Goal: Task Accomplishment & Management: Use online tool/utility

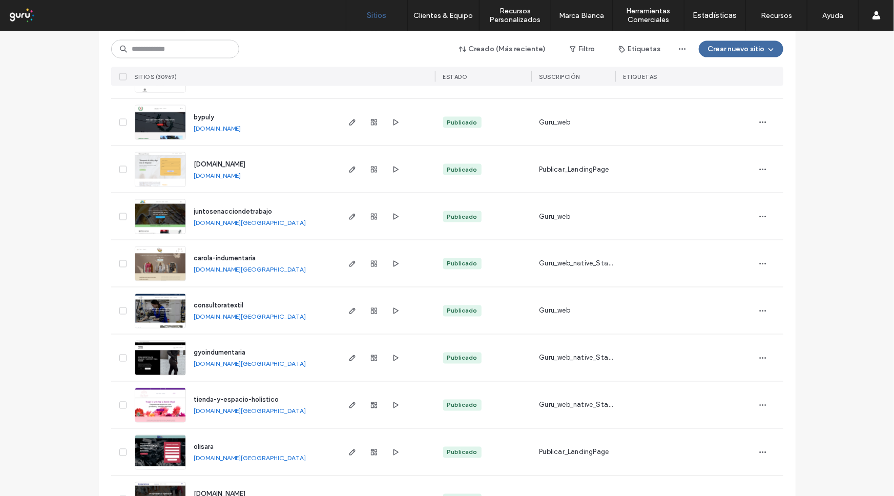
scroll to position [791, 0]
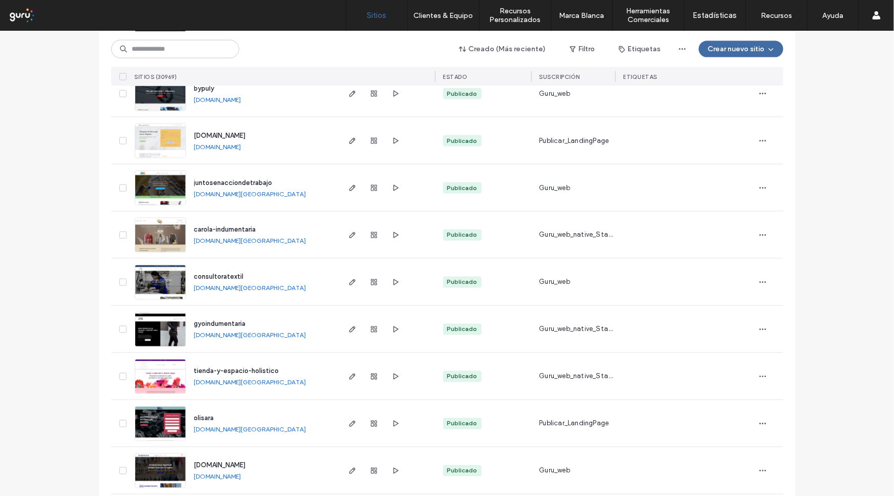
click at [213, 367] on span "tienda-y-espacio-holistico" at bounding box center [236, 371] width 85 height 8
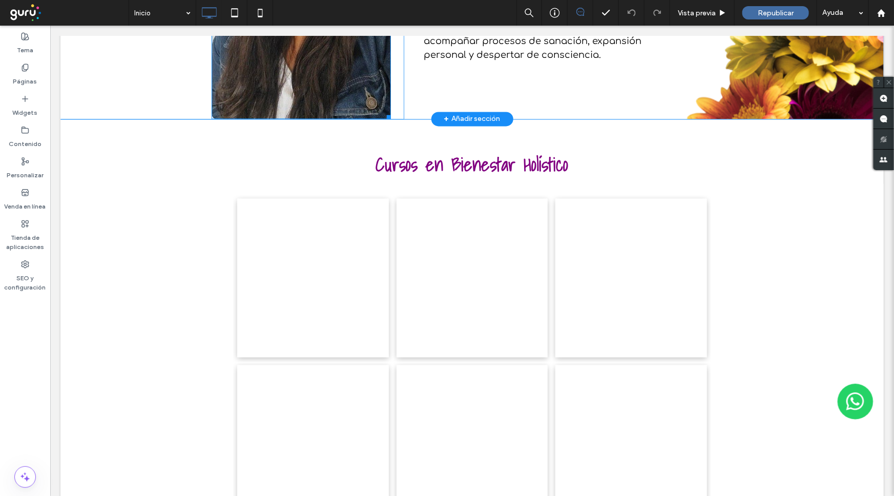
scroll to position [1024, 0]
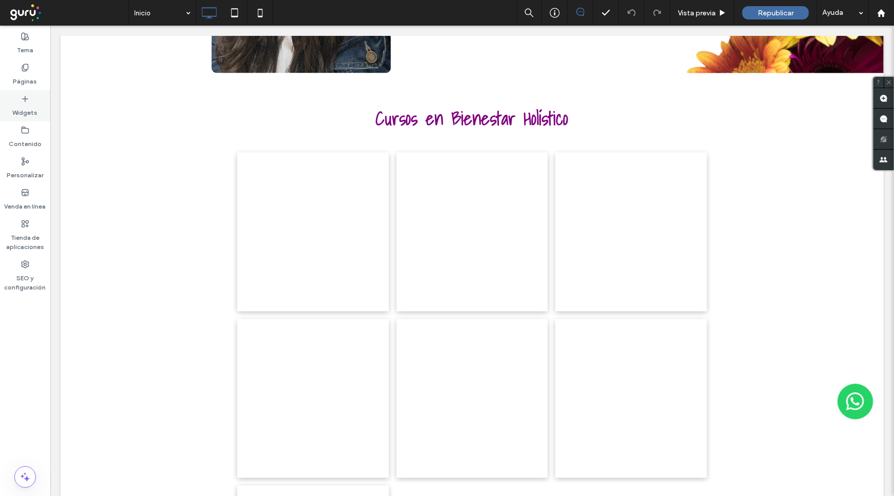
drag, startPoint x: 16, startPoint y: 116, endPoint x: 21, endPoint y: 107, distance: 10.5
click at [9, 119] on div "Widgets" at bounding box center [25, 105] width 50 height 31
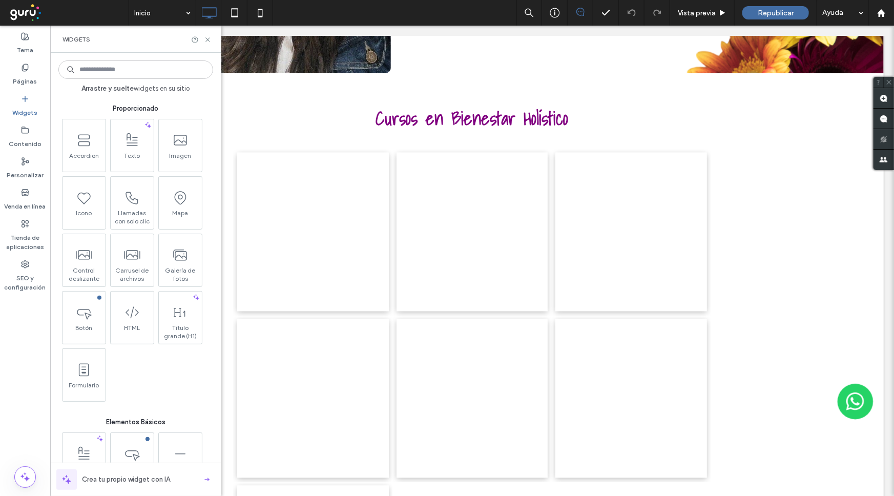
click at [21, 107] on label "Widgets" at bounding box center [25, 110] width 25 height 14
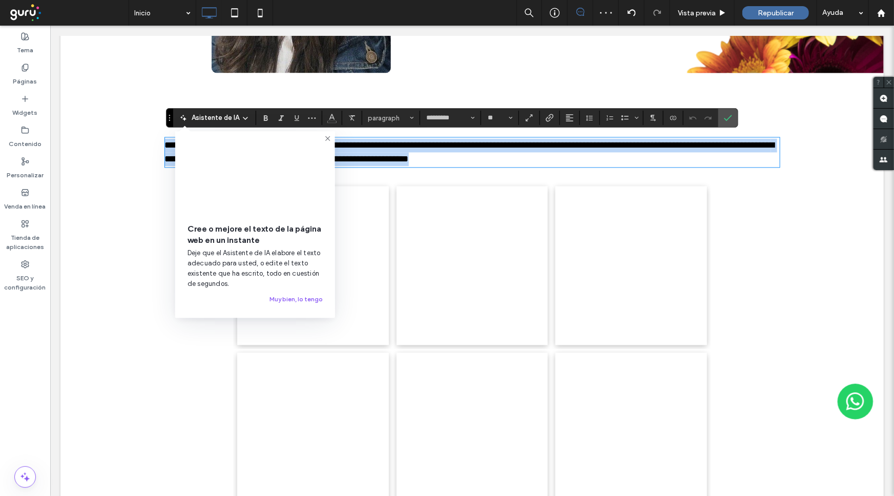
type input "*********"
type input "**"
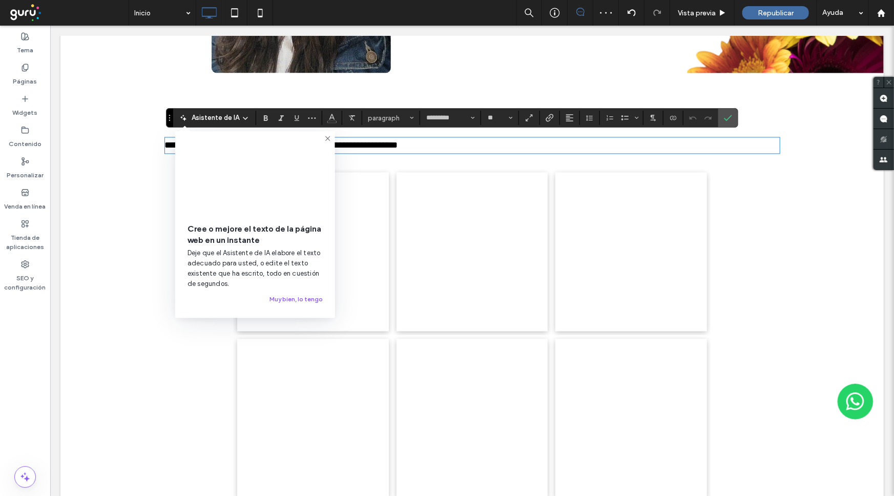
scroll to position [0, 0]
click at [326, 140] on icon at bounding box center [328, 138] width 8 height 8
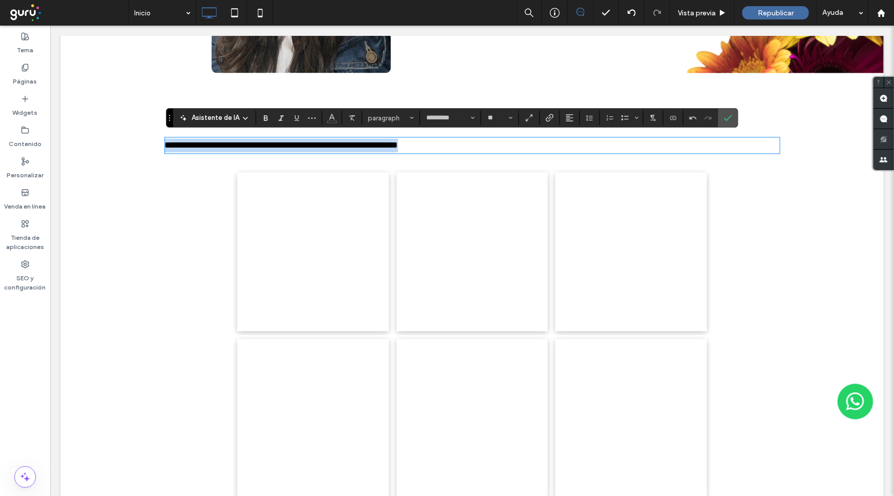
drag, startPoint x: 504, startPoint y: 147, endPoint x: 110, endPoint y: 143, distance: 394.9
click at [110, 143] on div "**********" at bounding box center [471, 114] width 823 height 85
click at [565, 114] on icon "Alineación" at bounding box center [569, 118] width 8 height 8
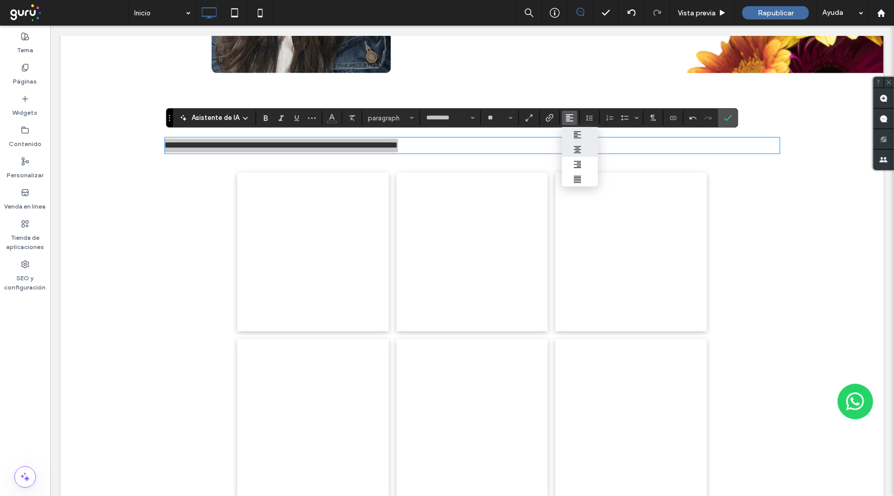
click at [577, 149] on icon "ui.textEditor.alignment.center" at bounding box center [577, 149] width 8 height 8
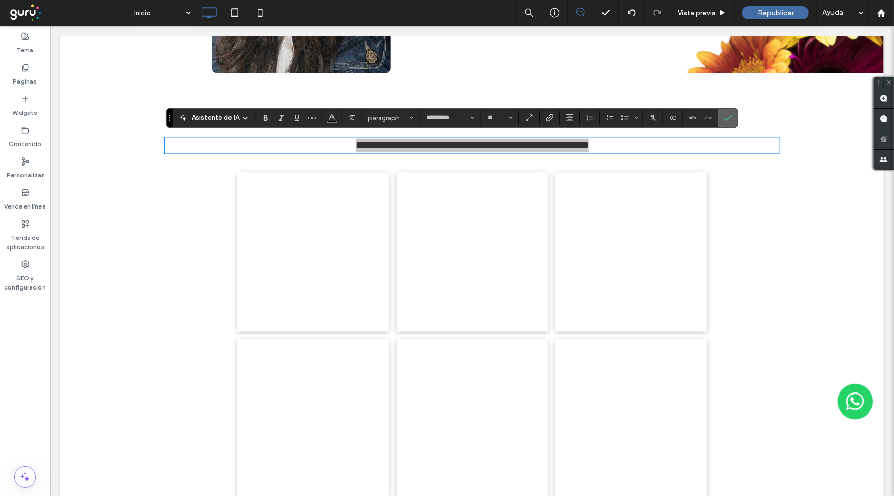
drag, startPoint x: 729, startPoint y: 113, endPoint x: 680, endPoint y: 87, distance: 55.4
click at [729, 113] on span "Confirmar" at bounding box center [728, 117] width 8 height 17
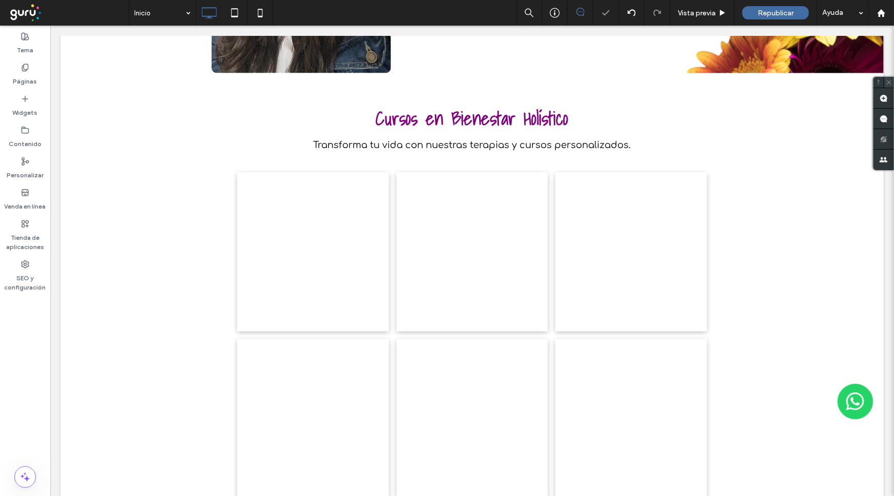
click at [889, 85] on icon at bounding box center [889, 82] width 7 height 7
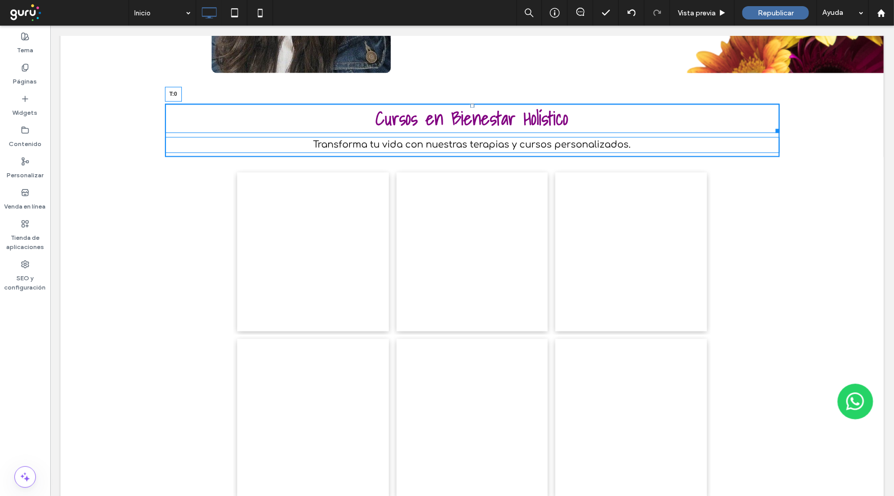
drag, startPoint x: 468, startPoint y: 102, endPoint x: 465, endPoint y: 117, distance: 15.2
click at [465, 117] on div "Cursos en Bienestar Holístico T:0" at bounding box center [471, 118] width 615 height 30
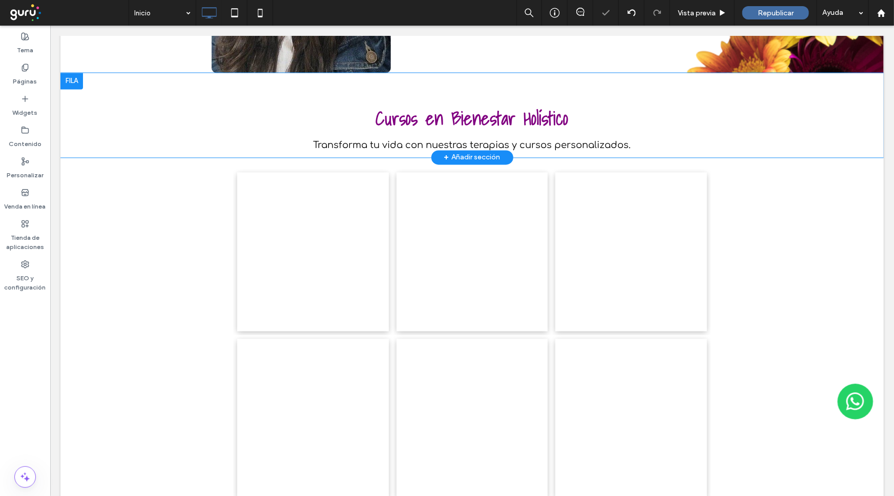
click at [434, 81] on div "Cursos en Bienestar Holístico Transforma tu vida con nuestras terapias y cursos…" at bounding box center [471, 114] width 823 height 85
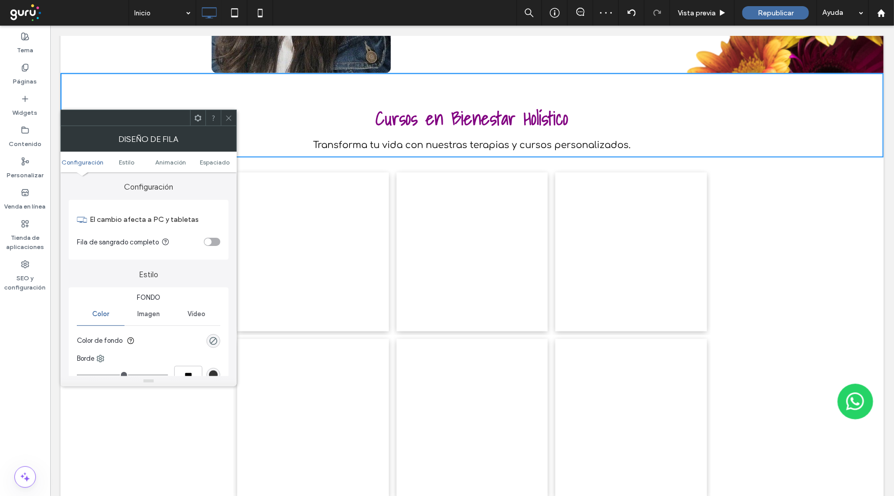
click at [222, 115] on div at bounding box center [228, 117] width 15 height 15
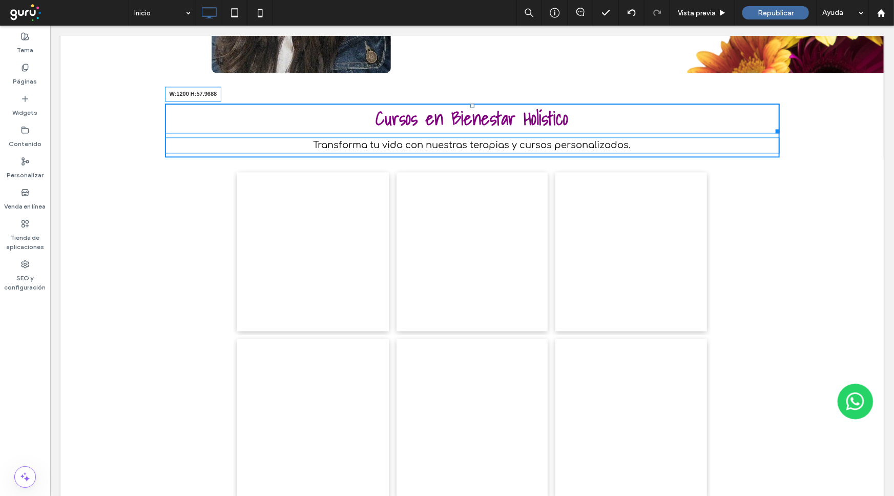
drag, startPoint x: 772, startPoint y: 130, endPoint x: 586, endPoint y: 126, distance: 186.0
click at [586, 126] on div "Cursos en Bienestar Holístico W:1200 H:57.9688" at bounding box center [471, 118] width 615 height 30
drag, startPoint x: 771, startPoint y: 129, endPoint x: 623, endPoint y: 152, distance: 149.3
click at [573, 127] on div "Cursos en Bienestar Holístico W:1200 H:57.9688" at bounding box center [471, 118] width 615 height 30
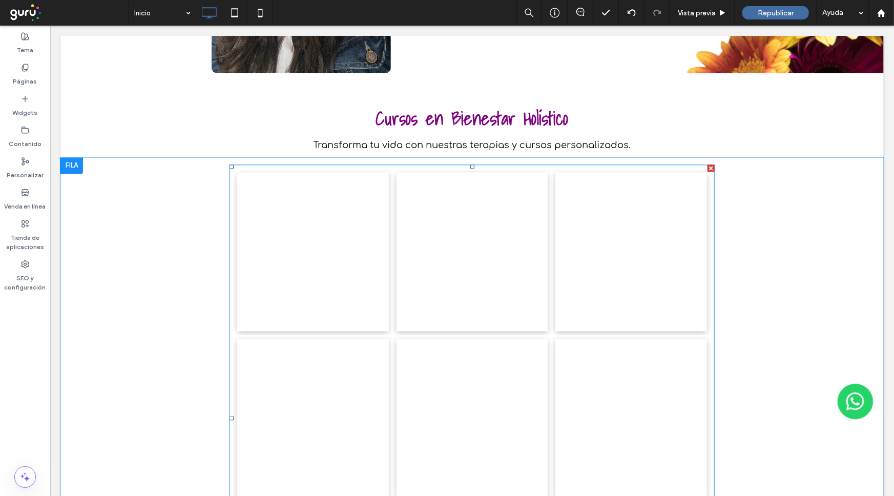
click at [707, 164] on div at bounding box center [710, 167] width 7 height 7
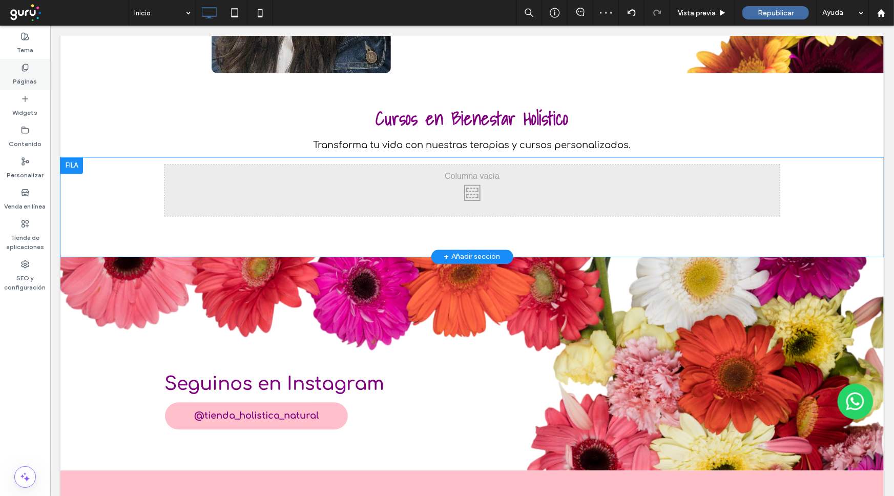
click at [18, 89] on div "Páginas" at bounding box center [25, 74] width 50 height 31
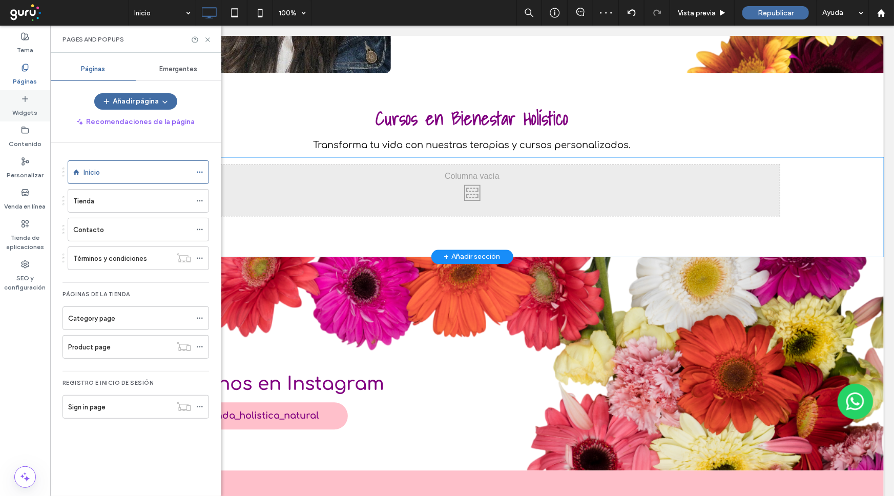
click at [9, 112] on div "Widgets" at bounding box center [25, 105] width 50 height 31
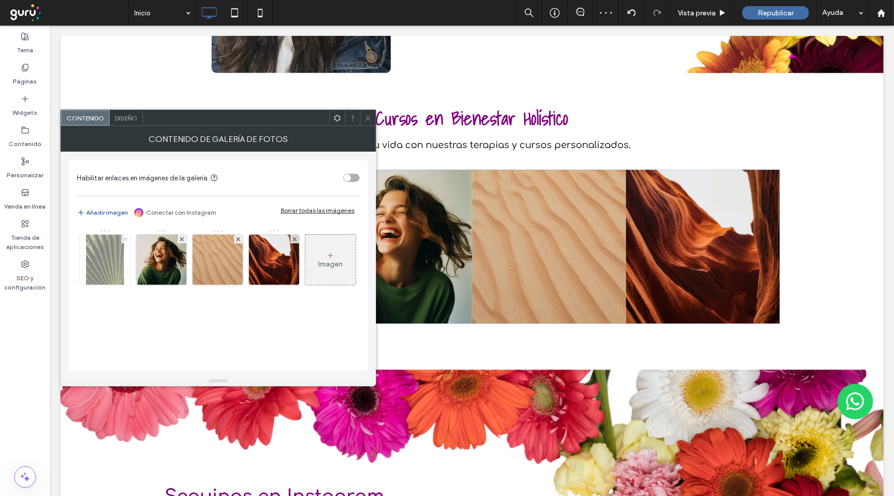
click at [123, 238] on icon at bounding box center [125, 239] width 4 height 4
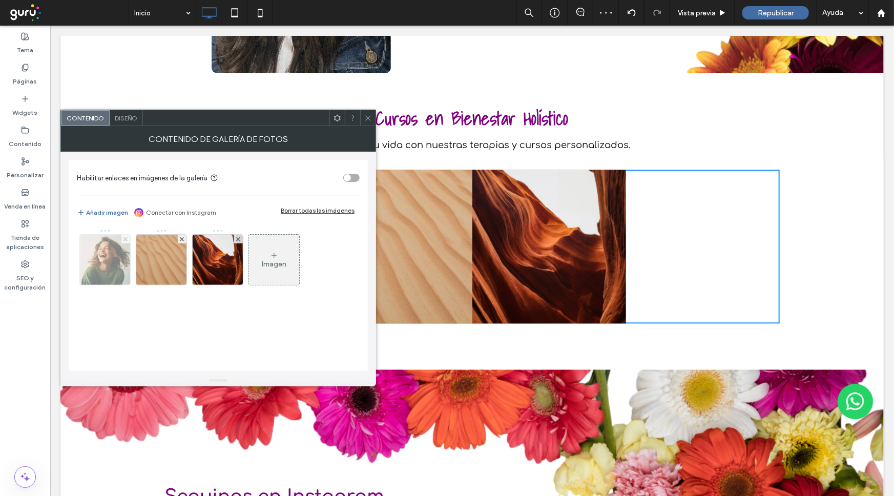
click at [124, 238] on use at bounding box center [125, 239] width 4 height 4
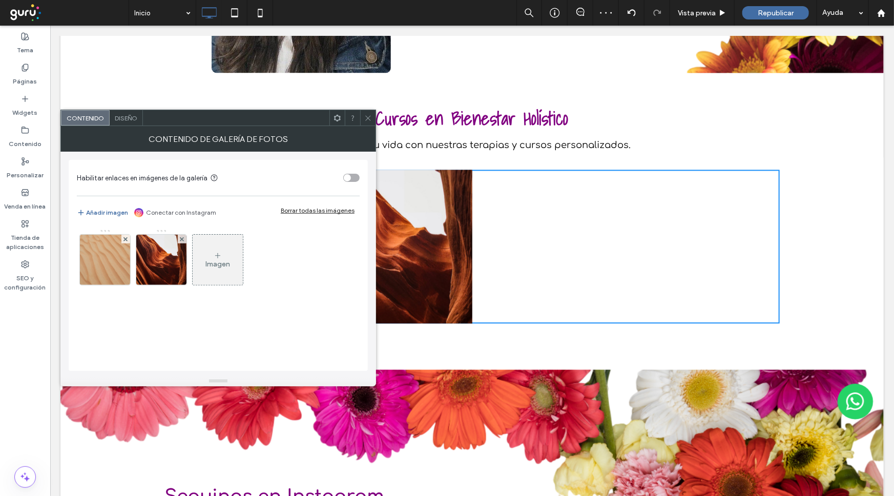
click at [124, 238] on use at bounding box center [125, 239] width 4 height 4
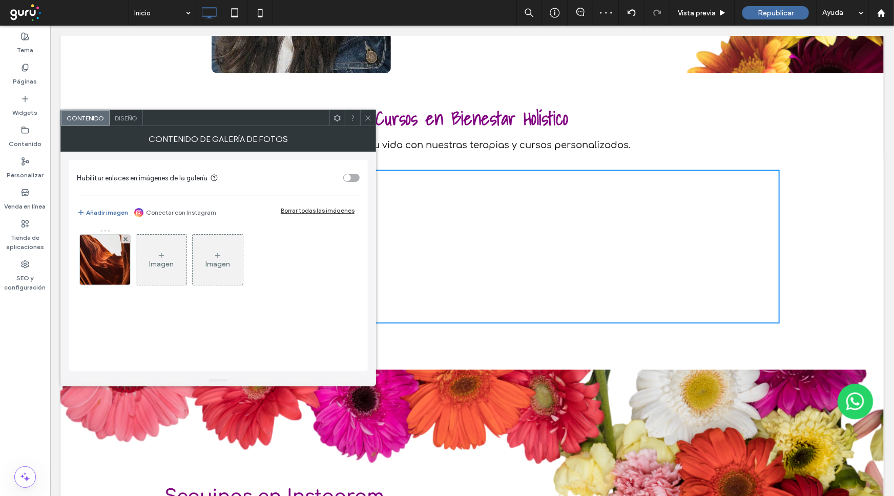
click at [124, 238] on use at bounding box center [125, 239] width 4 height 4
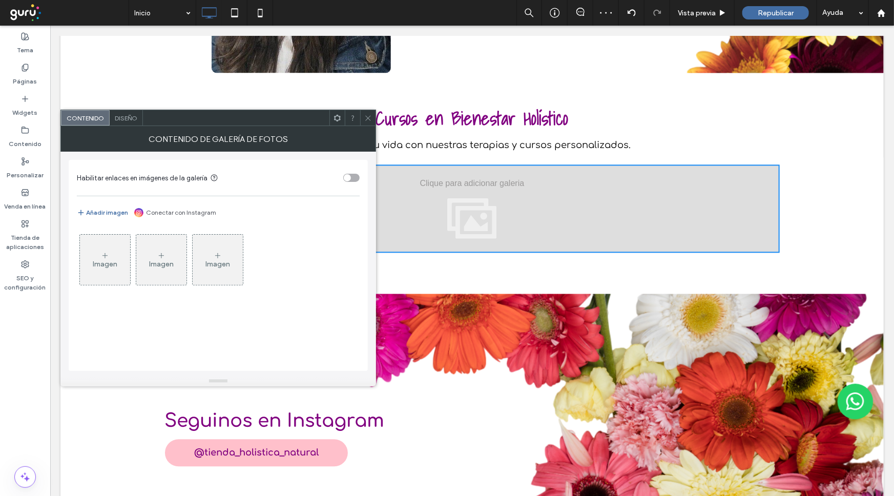
click at [370, 119] on use at bounding box center [367, 117] width 5 height 5
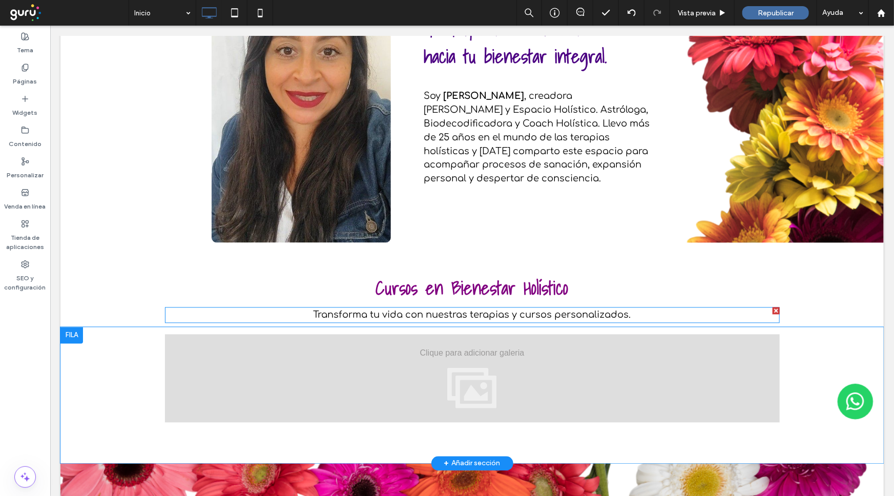
scroll to position [931, 0]
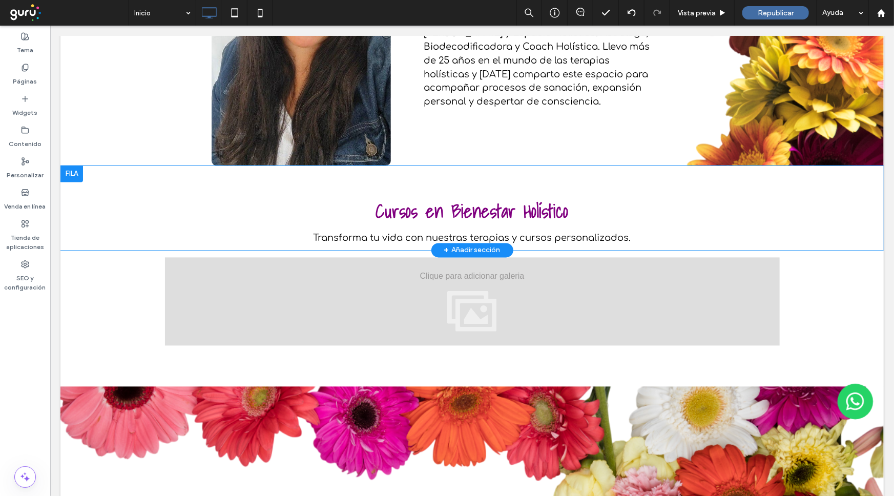
click at [433, 231] on p "Transforma tu vida con nuestras terapias y cursos personalizados." at bounding box center [471, 238] width 615 height 14
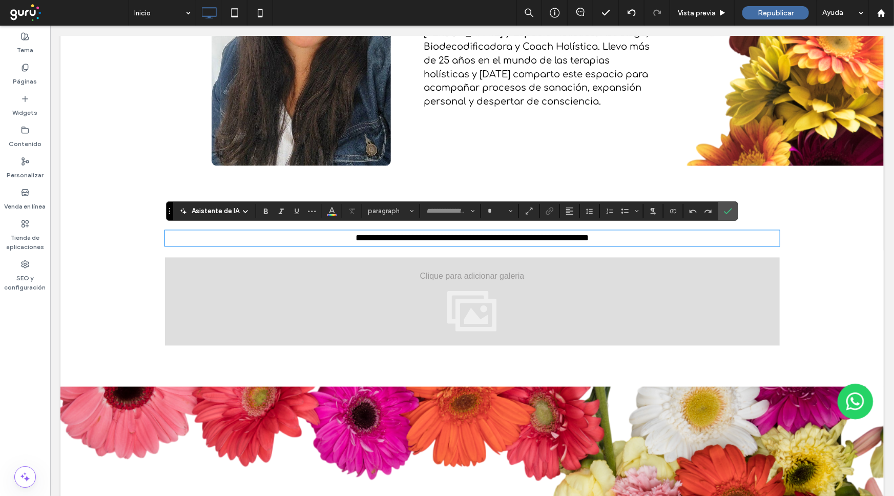
type input "*********"
type input "**"
click at [407, 272] on div "Ver más" at bounding box center [471, 301] width 615 height 88
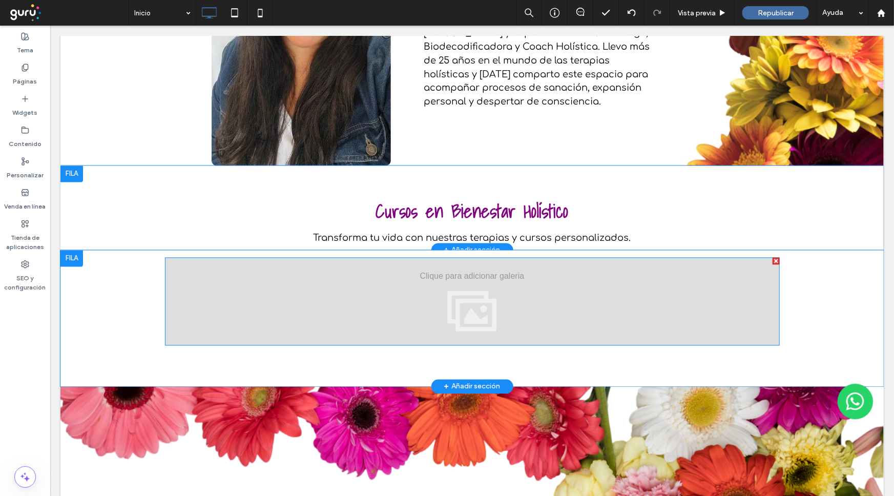
click at [390, 262] on div "Ver más" at bounding box center [471, 301] width 615 height 88
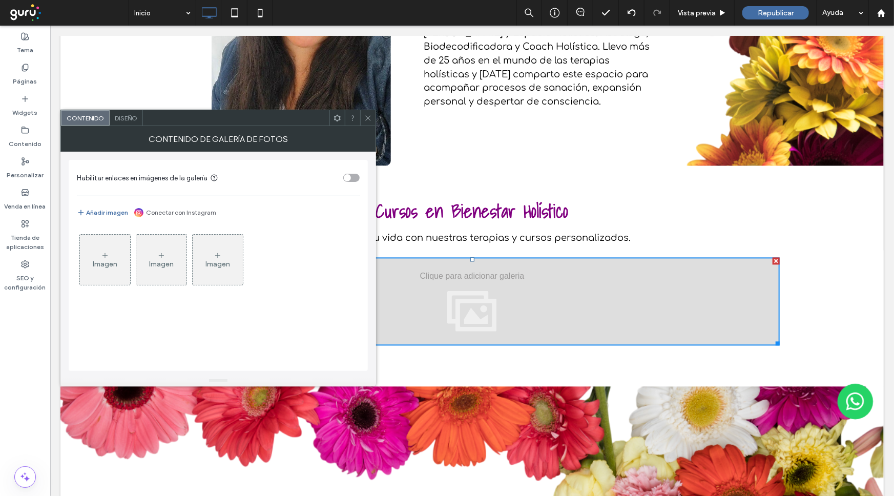
click at [105, 261] on div "Imagen" at bounding box center [105, 264] width 25 height 9
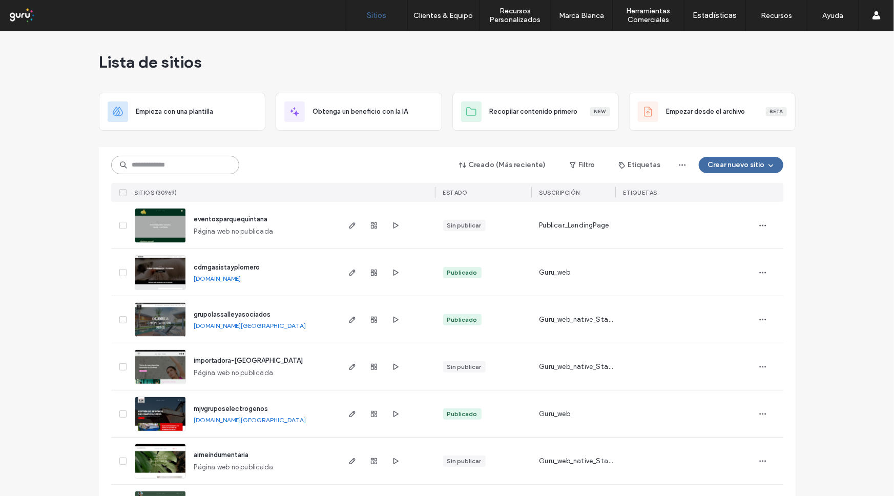
click at [173, 160] on input at bounding box center [175, 165] width 128 height 18
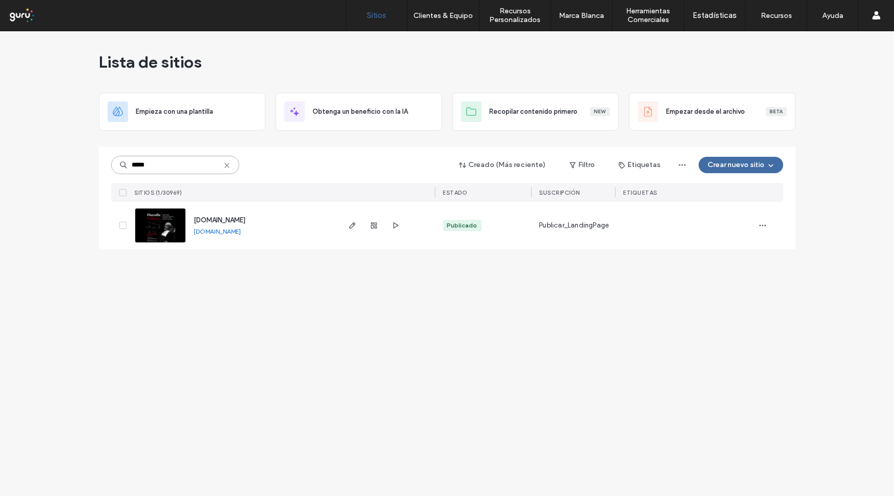
type input "*****"
click at [241, 233] on link "www.conciertopiazzollasinfonico.com" at bounding box center [217, 231] width 47 height 8
